Goal: Obtain resource: Obtain resource

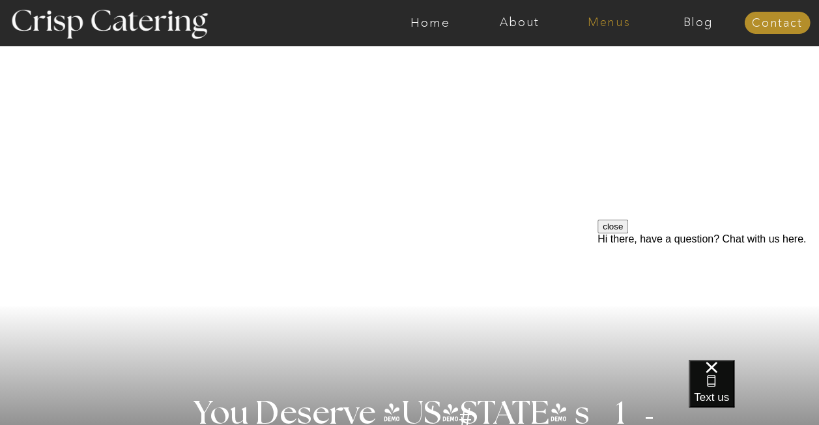
click at [620, 23] on nav "Menus" at bounding box center [608, 22] width 89 height 13
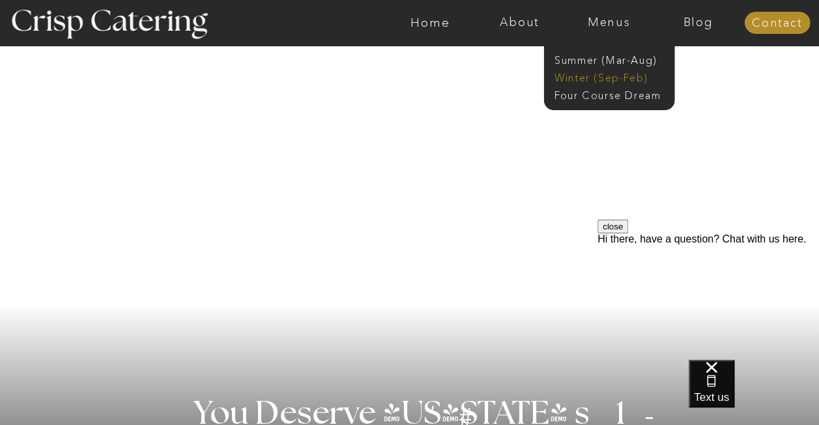
click at [591, 76] on nav "Winter (Sep-Feb)" at bounding box center [607, 76] width 107 height 12
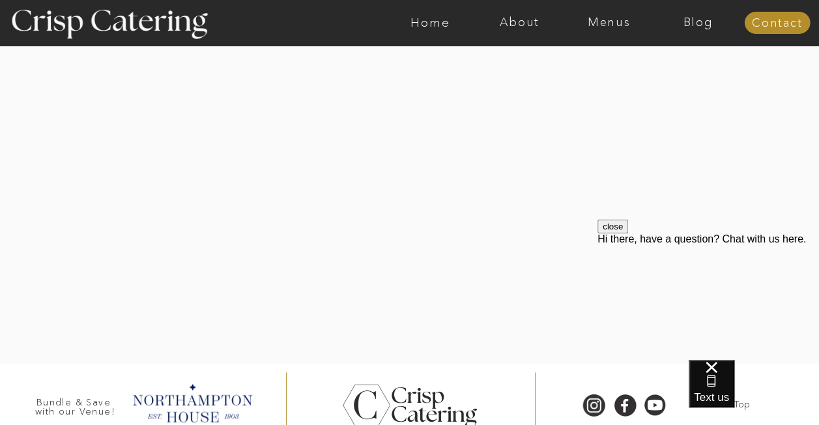
scroll to position [3093, 0]
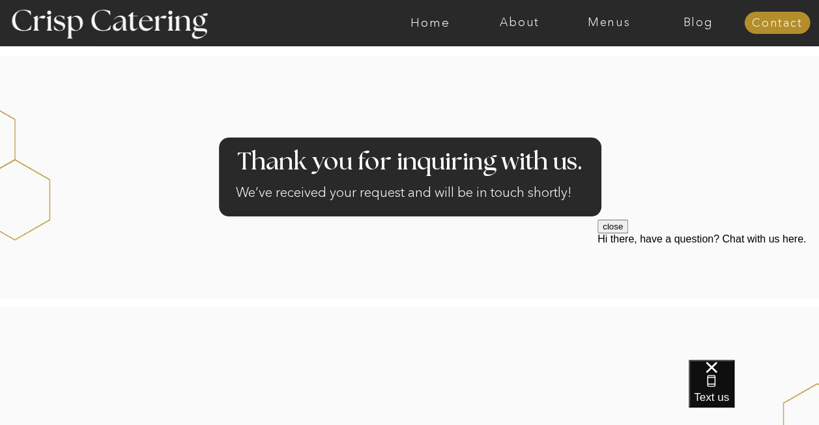
scroll to position [372, 0]
